Goal: Navigation & Orientation: Find specific page/section

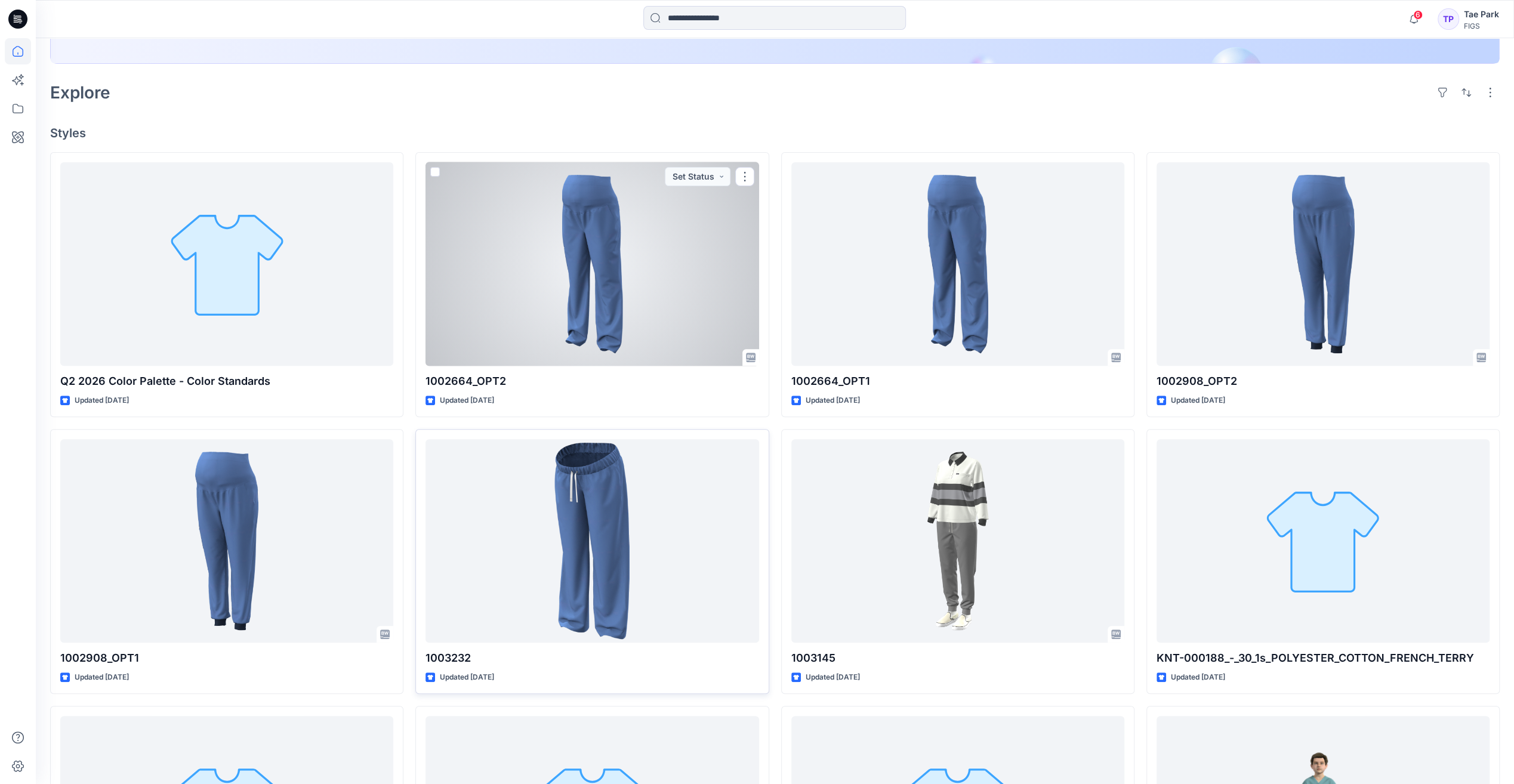
scroll to position [298, 0]
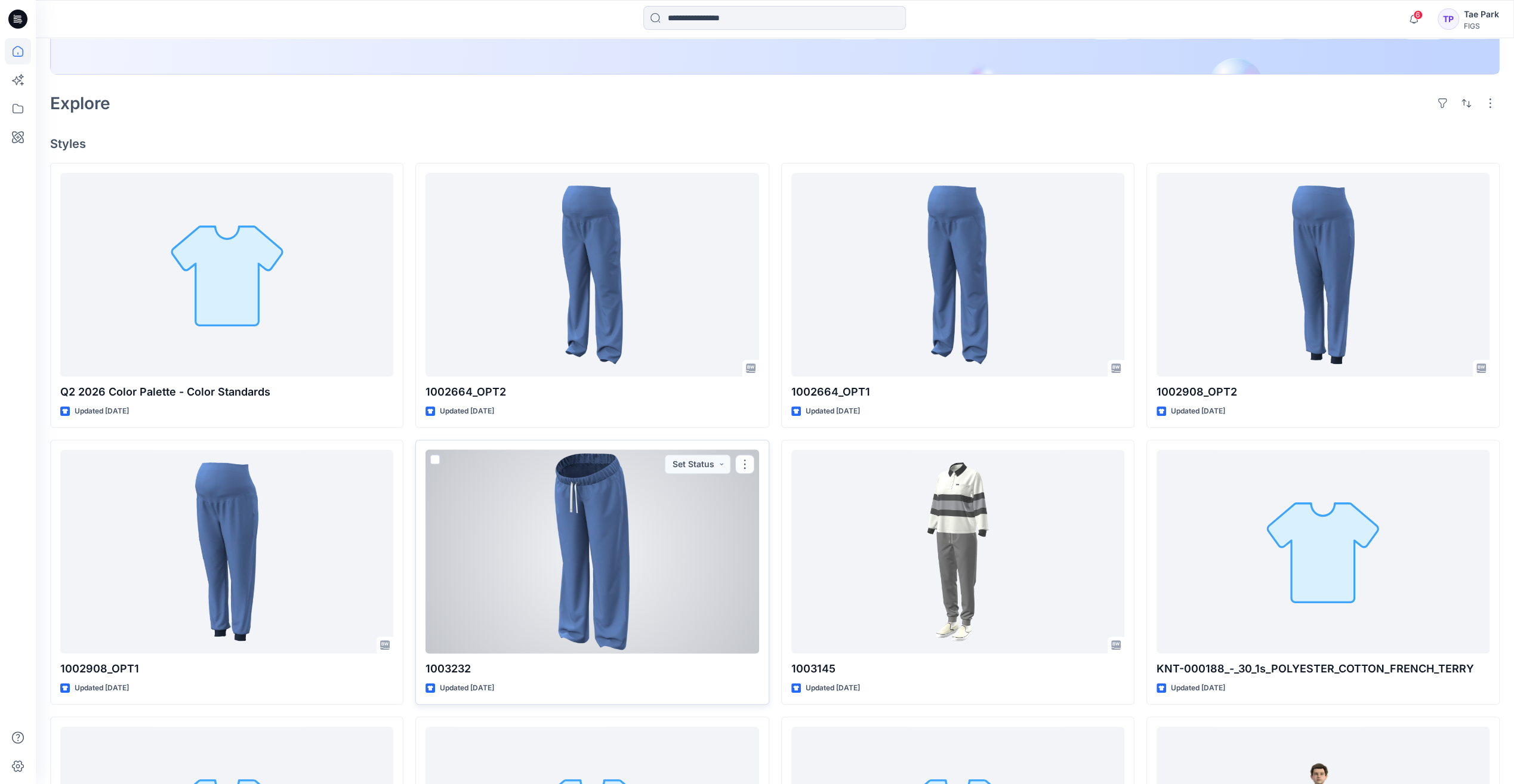
click at [598, 498] on div at bounding box center [592, 552] width 333 height 204
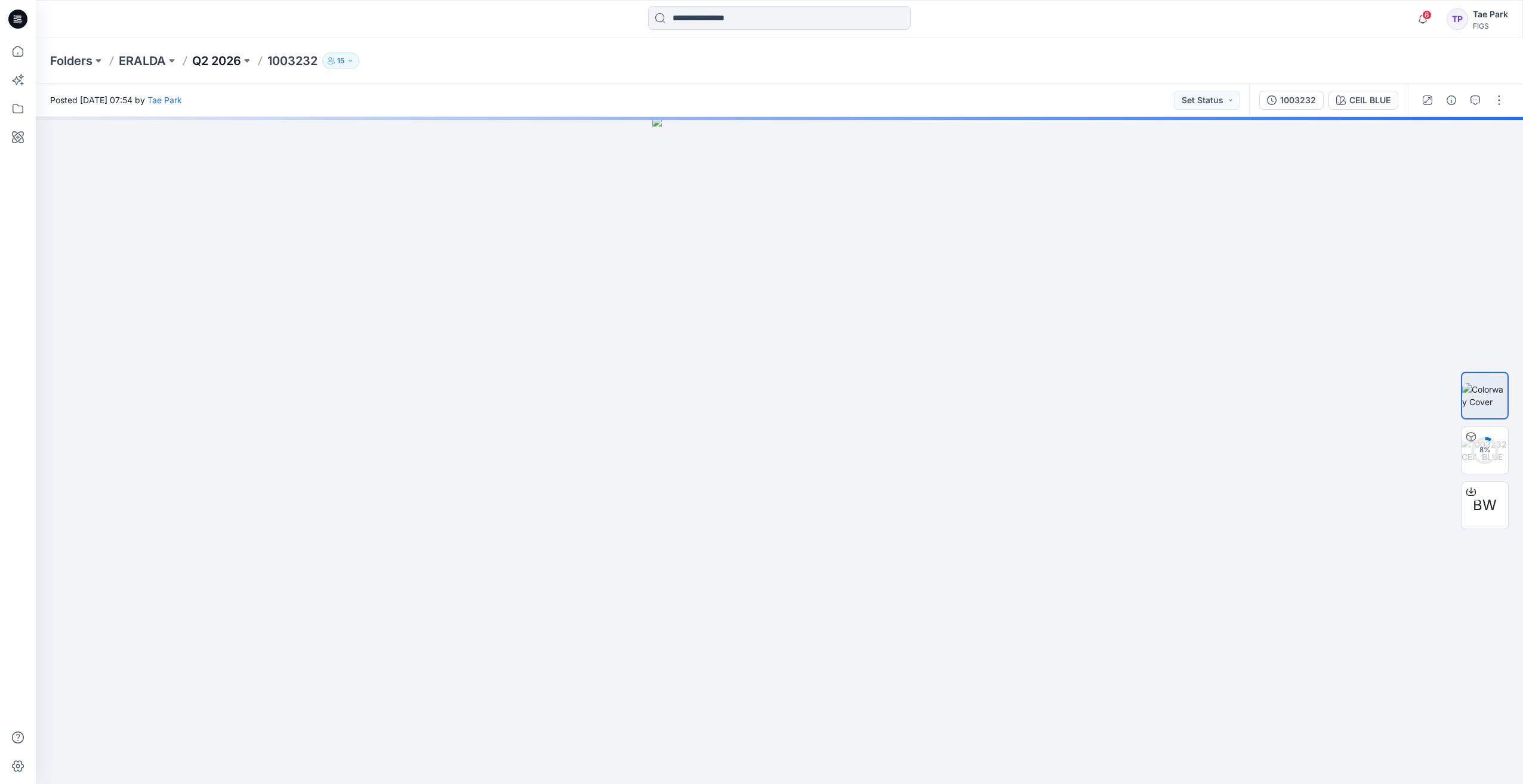
click at [207, 66] on p "Q2 2026" at bounding box center [217, 61] width 49 height 17
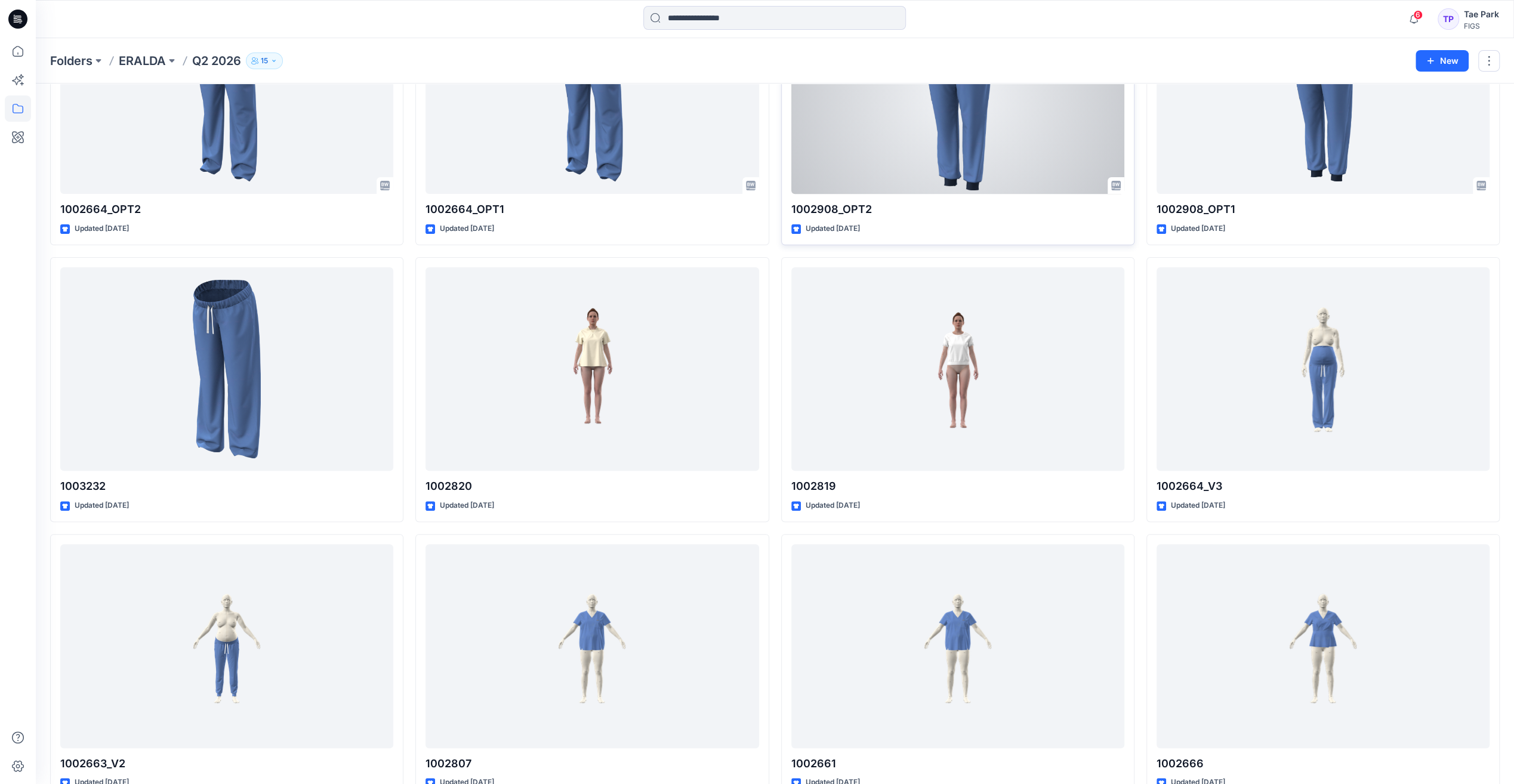
scroll to position [225, 0]
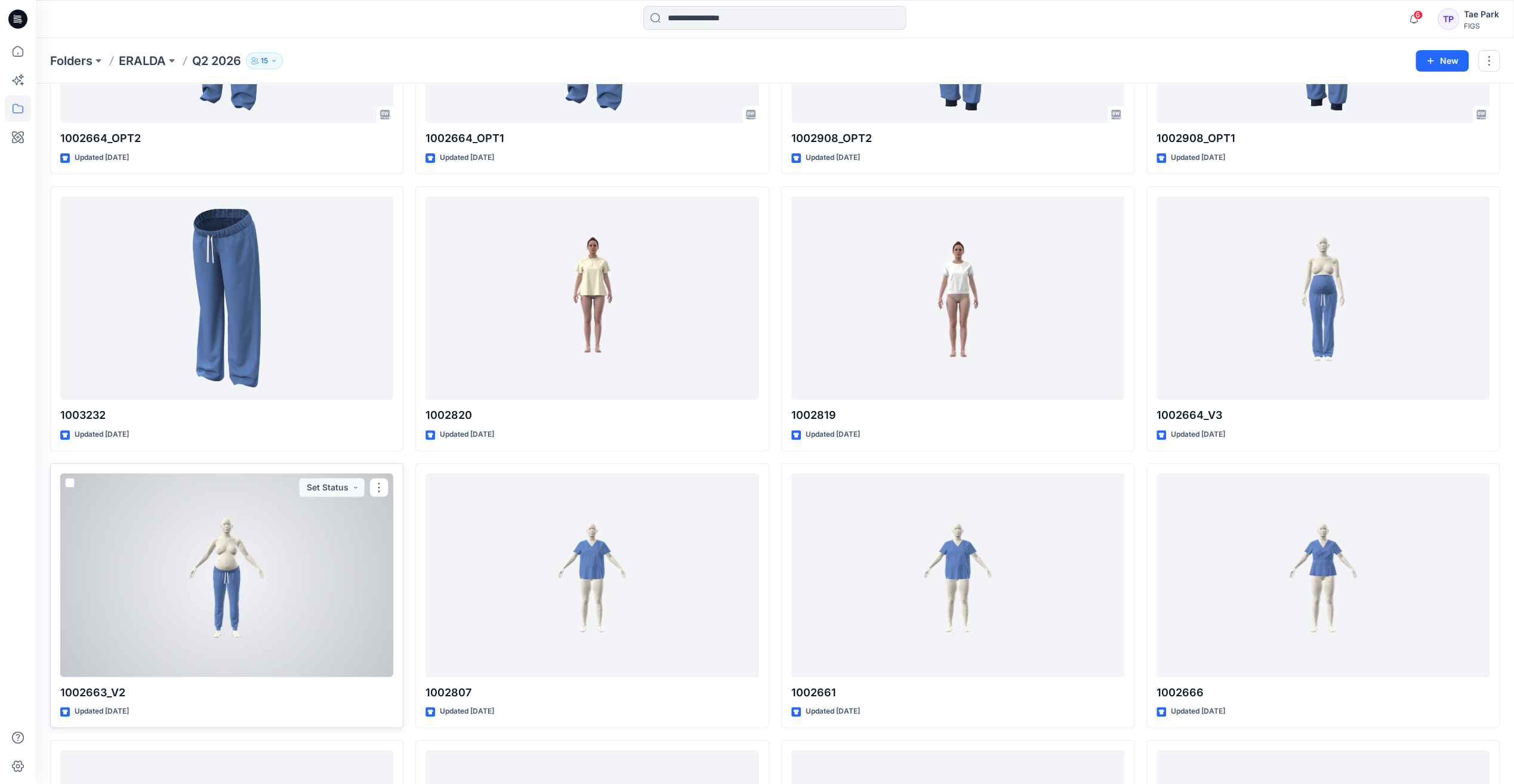
click at [211, 593] on div at bounding box center [227, 575] width 333 height 204
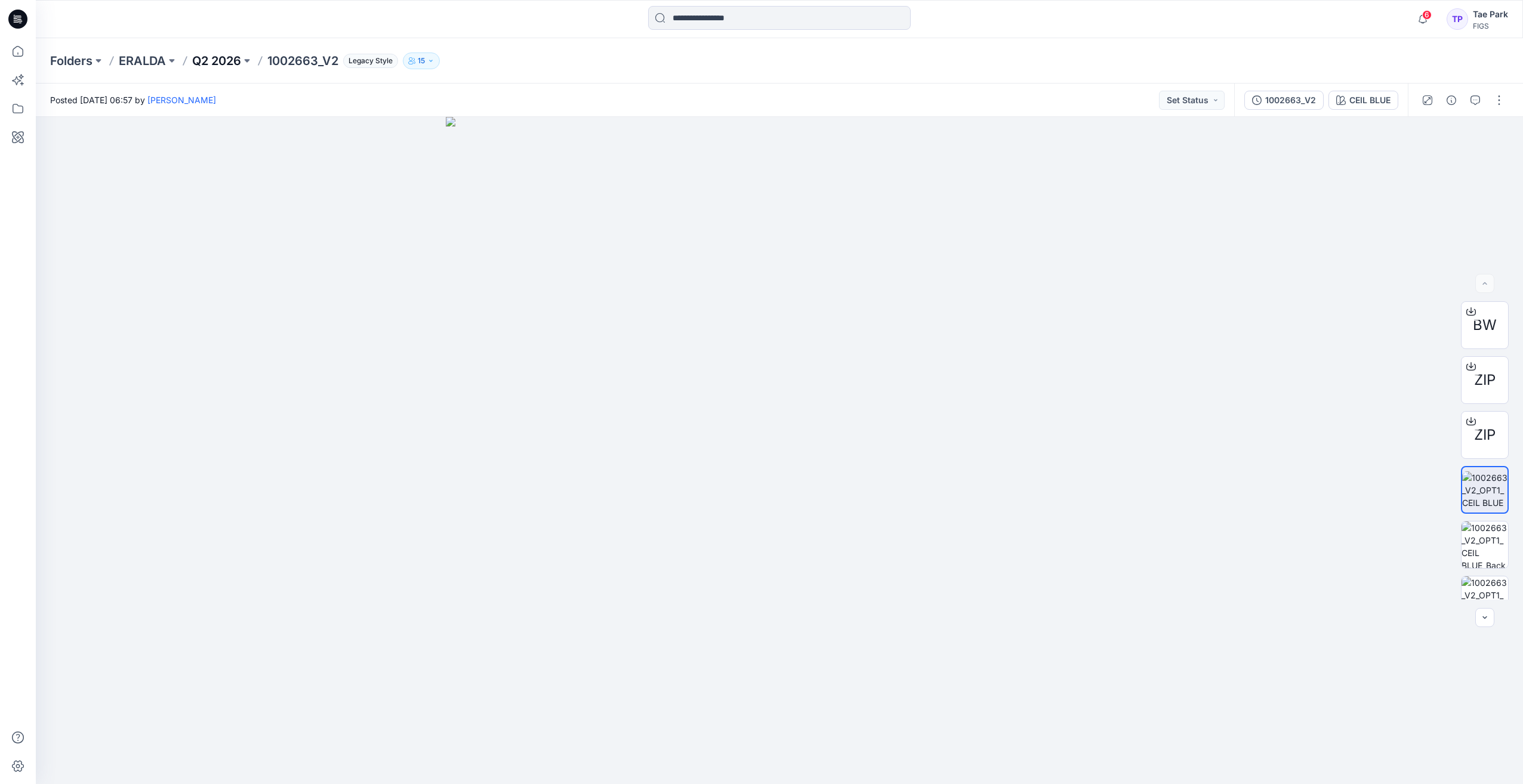
click at [205, 65] on p "Q2 2026" at bounding box center [217, 61] width 49 height 17
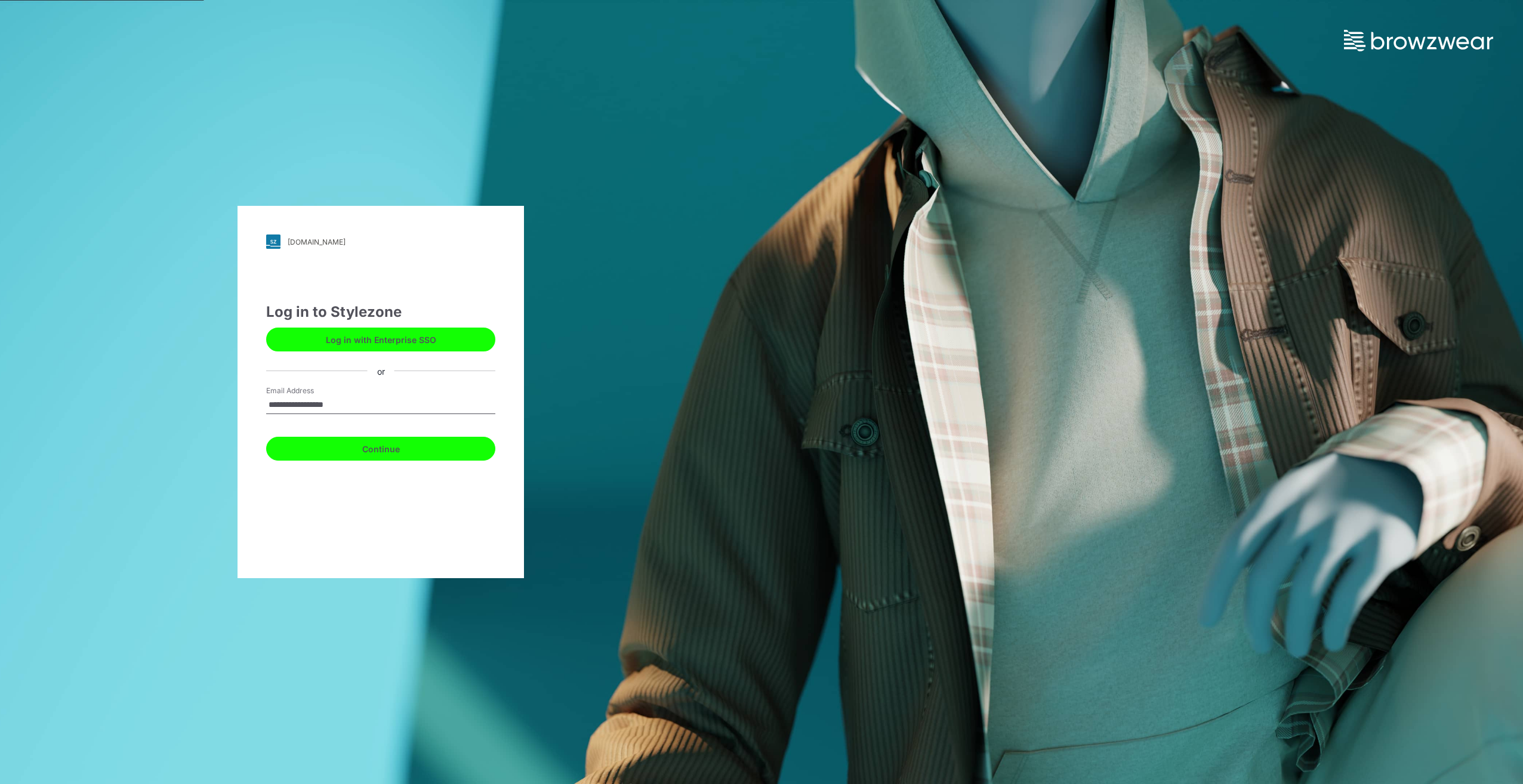
click at [394, 444] on button "Continue" at bounding box center [380, 449] width 229 height 24
